Goal: Task Accomplishment & Management: Manage account settings

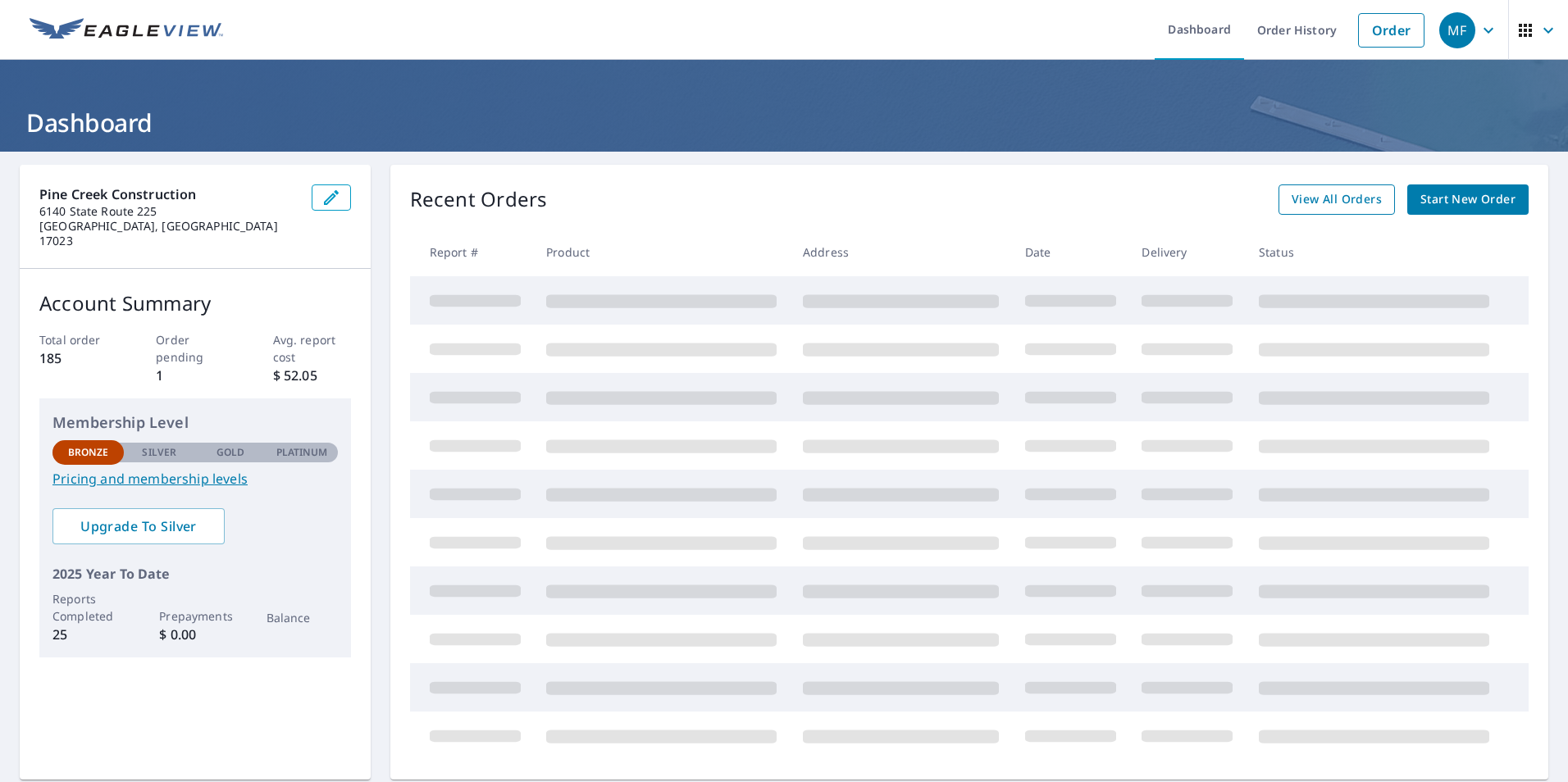
click at [1292, 201] on span "View All Orders" at bounding box center [1337, 199] width 90 height 21
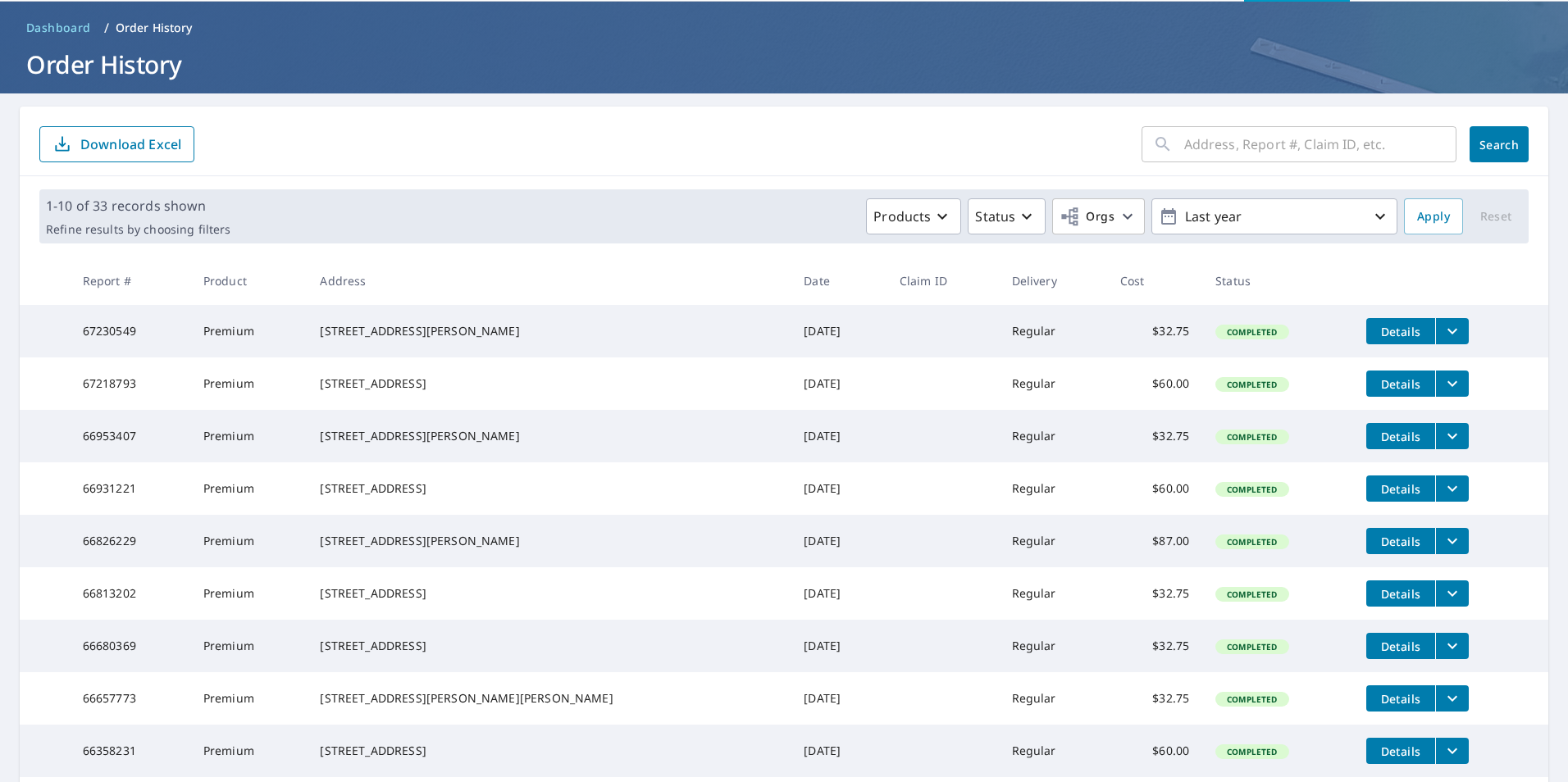
scroll to position [82, 0]
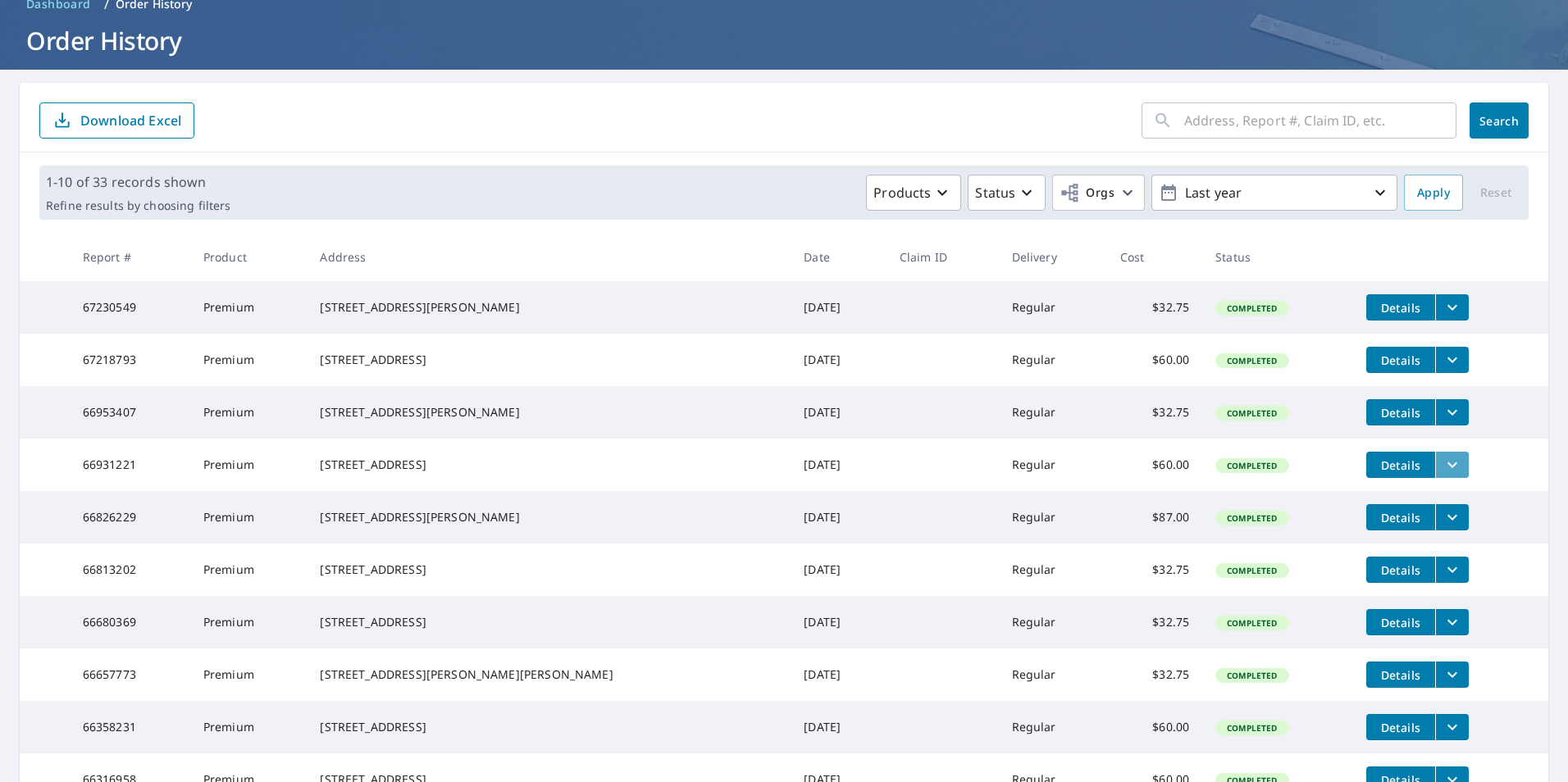
click at [1442, 475] on icon "filesDropdownBtn-66931221" at bounding box center [1452, 465] width 20 height 20
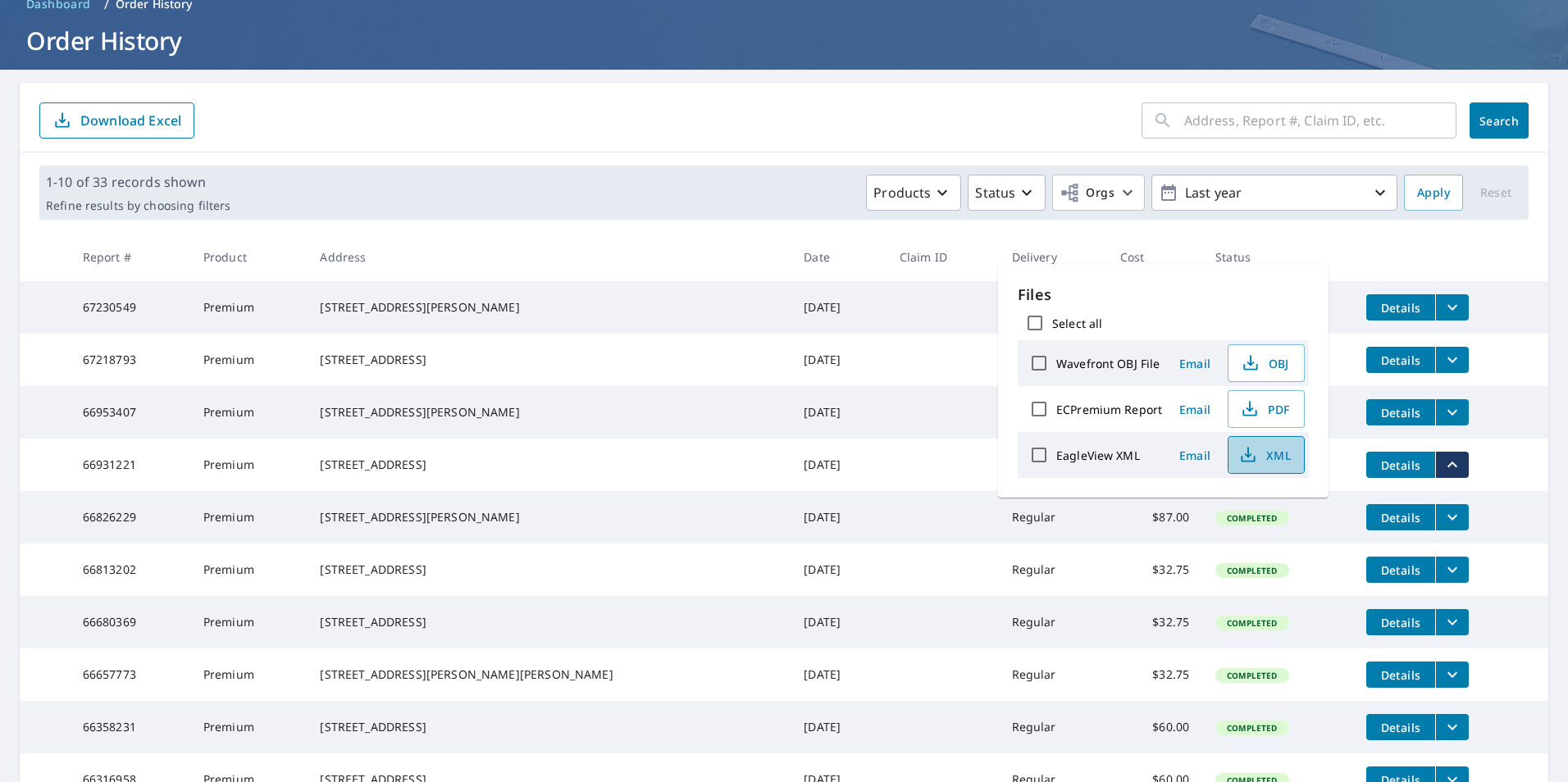
click at [1251, 458] on icon "button" at bounding box center [1249, 456] width 20 height 20
click at [1256, 407] on icon "button" at bounding box center [1250, 409] width 20 height 20
